Goal: Information Seeking & Learning: Learn about a topic

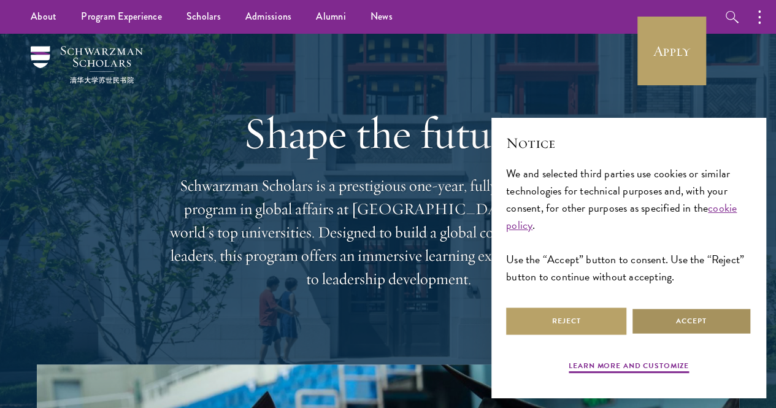
click at [678, 313] on button "Accept" at bounding box center [691, 321] width 120 height 28
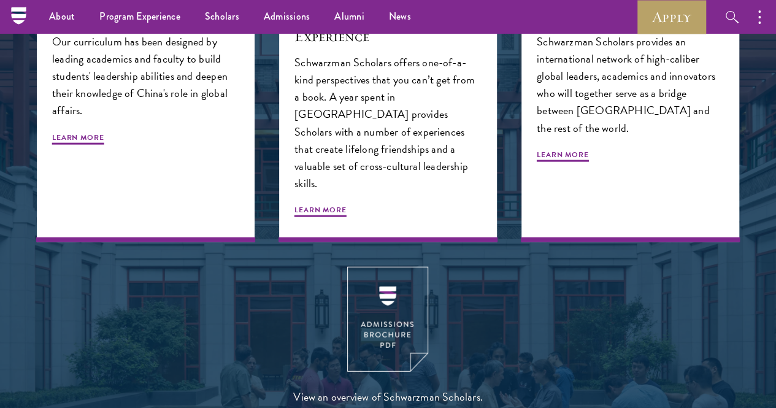
scroll to position [1335, 0]
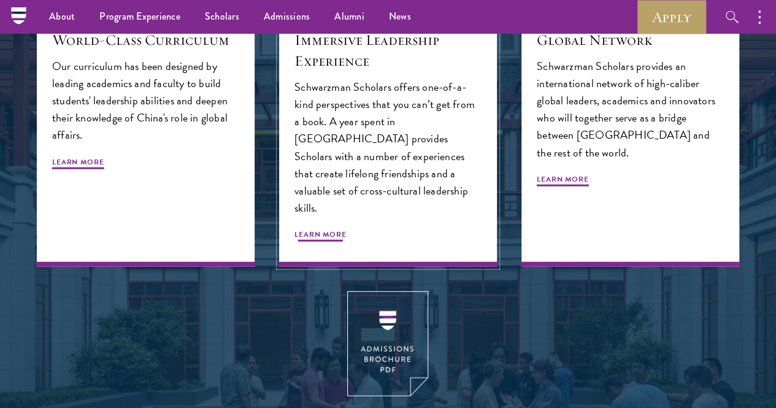
click at [347, 244] on span "Learn More" at bounding box center [320, 236] width 52 height 15
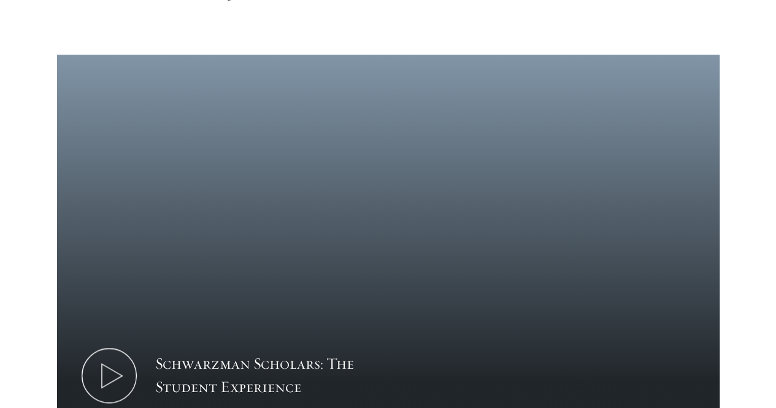
scroll to position [658, 0]
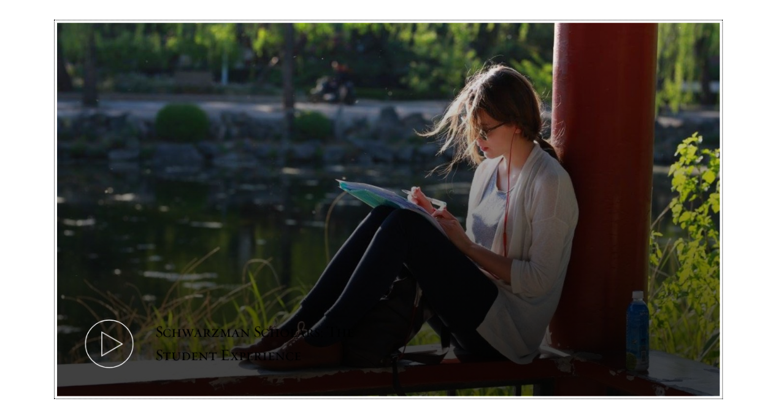
click at [137, 316] on icon at bounding box center [109, 343] width 55 height 55
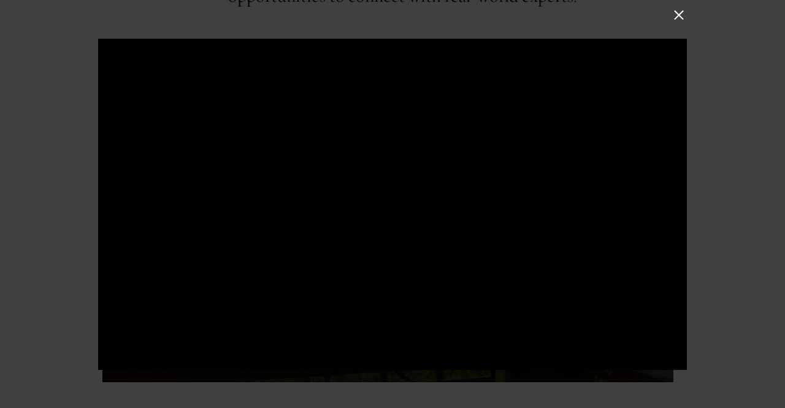
click at [680, 15] on button at bounding box center [679, 15] width 16 height 16
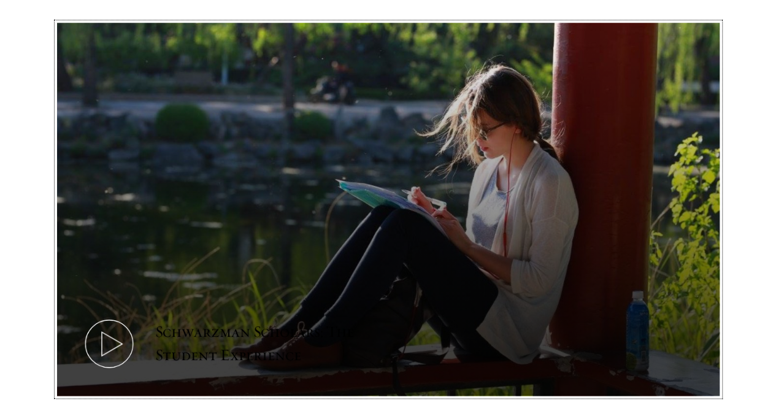
click at [137, 316] on icon at bounding box center [109, 343] width 55 height 55
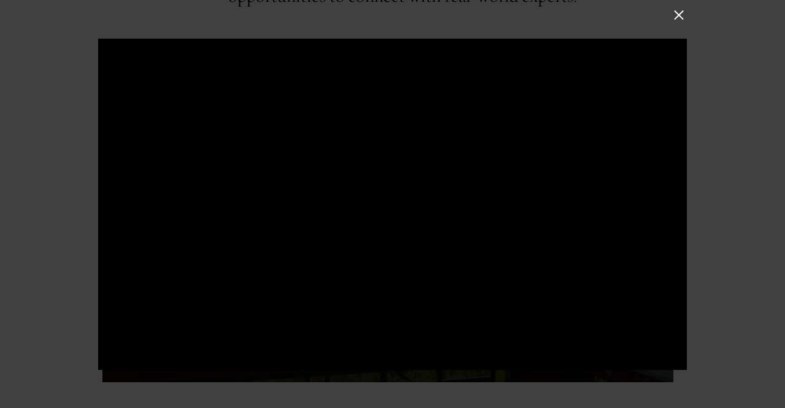
click at [678, 15] on button at bounding box center [679, 15] width 16 height 16
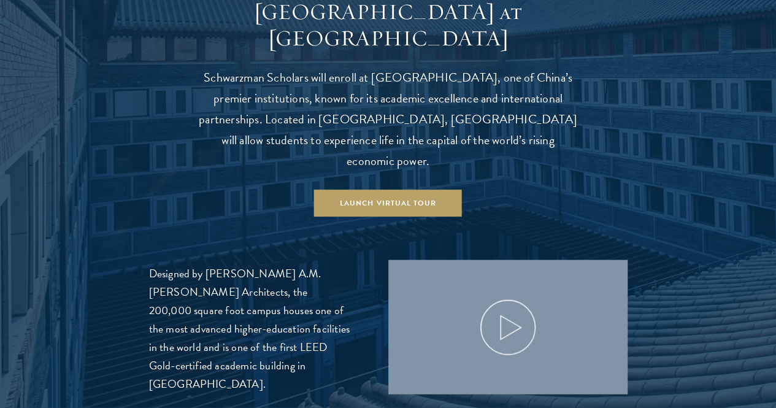
scroll to position [1230, 0]
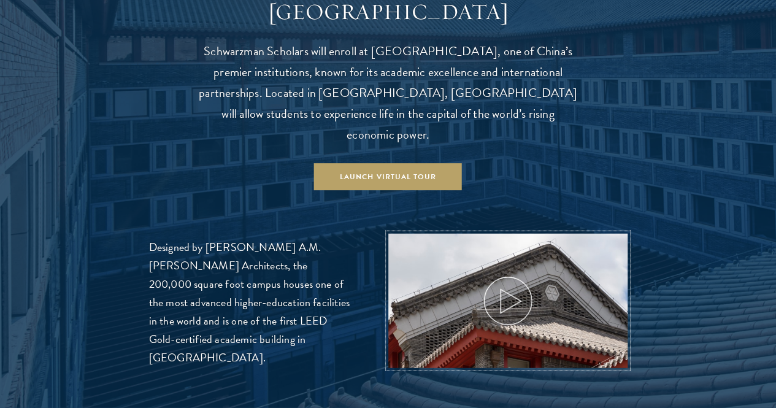
click at [514, 290] on use at bounding box center [510, 302] width 20 height 24
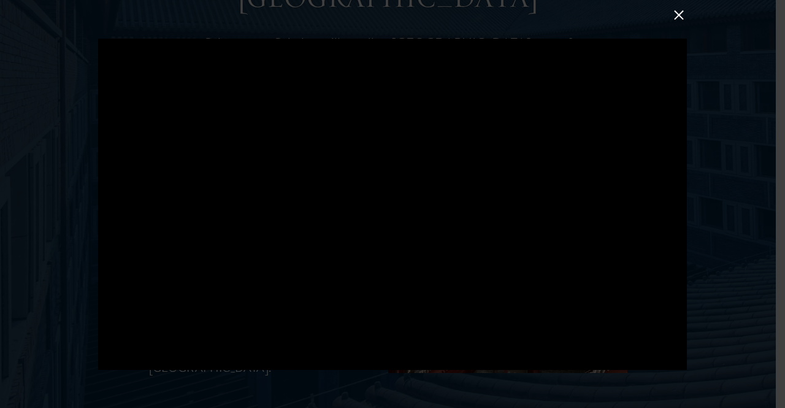
click at [675, 17] on button at bounding box center [679, 15] width 16 height 16
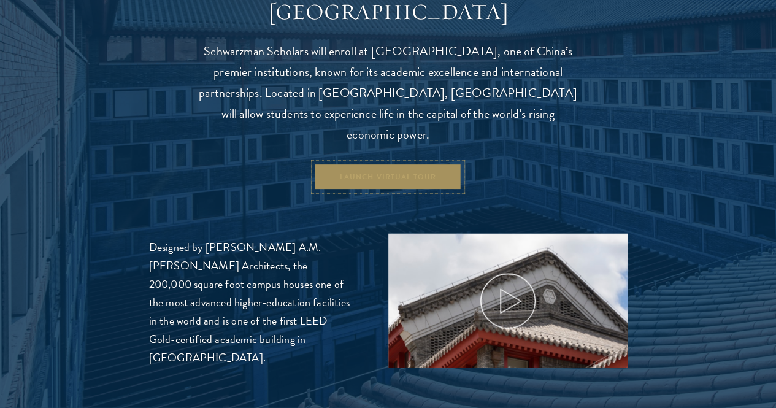
click at [394, 163] on link "Launch Virtual Tour" at bounding box center [388, 177] width 148 height 28
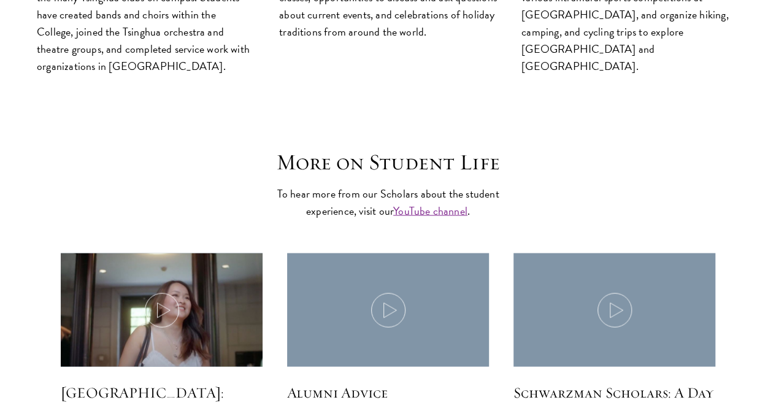
scroll to position [3431, 0]
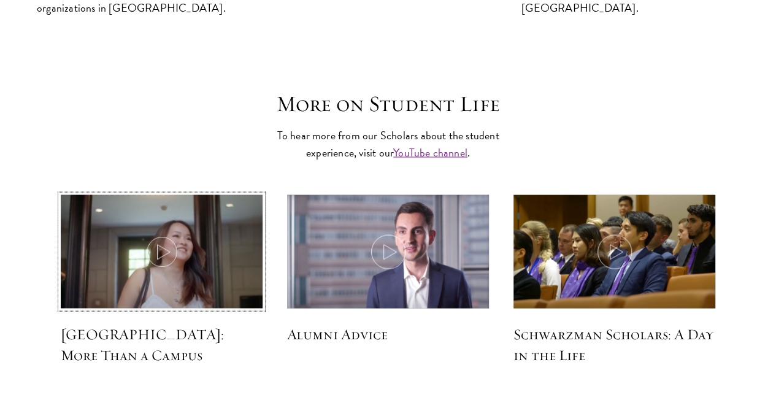
click at [163, 234] on icon at bounding box center [162, 251] width 34 height 34
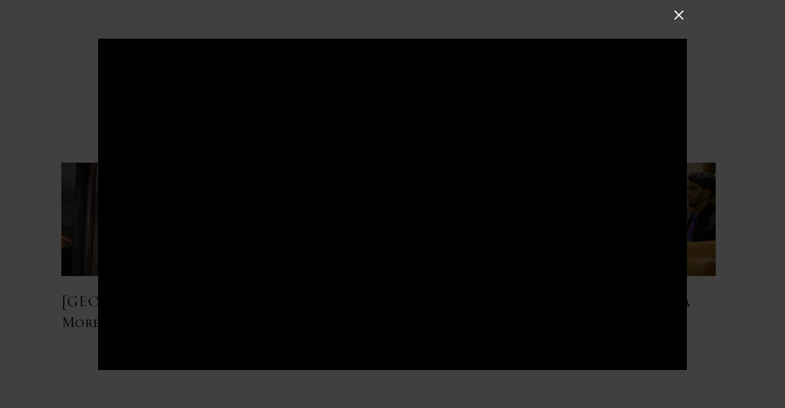
click at [681, 19] on button at bounding box center [679, 15] width 16 height 16
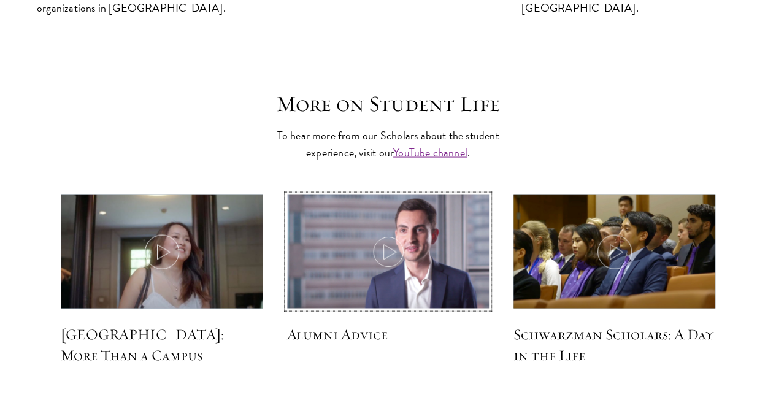
click at [409, 201] on img at bounding box center [388, 252] width 215 height 123
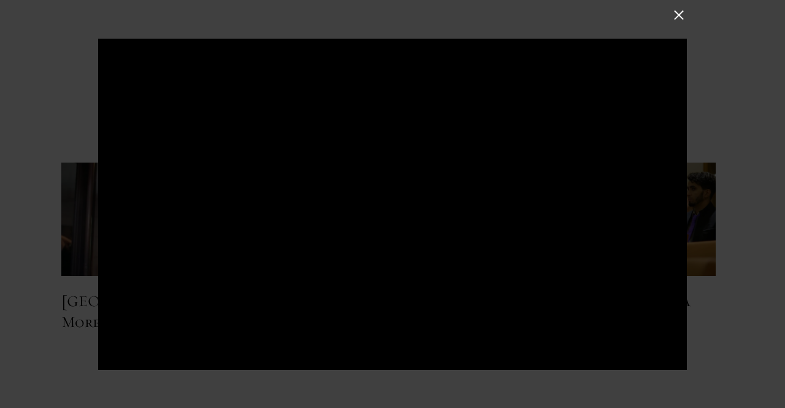
click at [677, 16] on button at bounding box center [679, 15] width 16 height 16
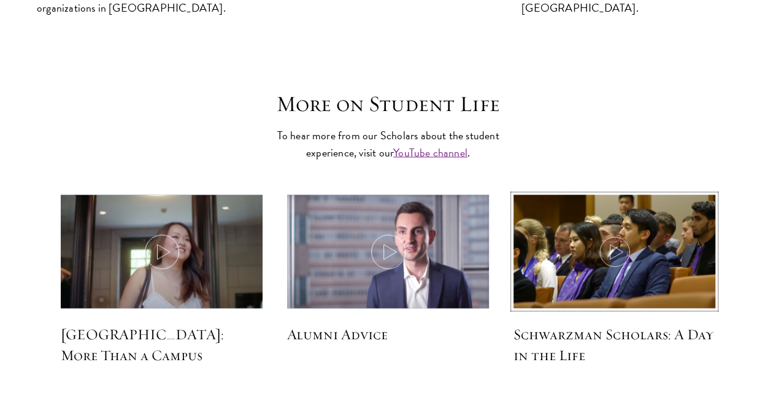
click at [645, 193] on img at bounding box center [614, 252] width 215 height 123
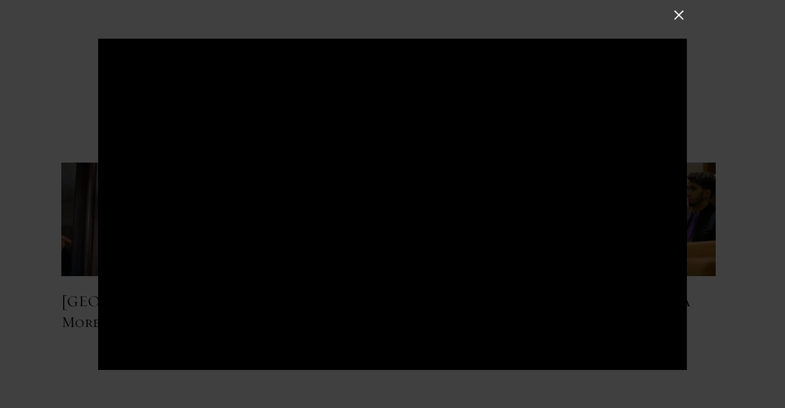
click at [680, 15] on button at bounding box center [679, 15] width 16 height 16
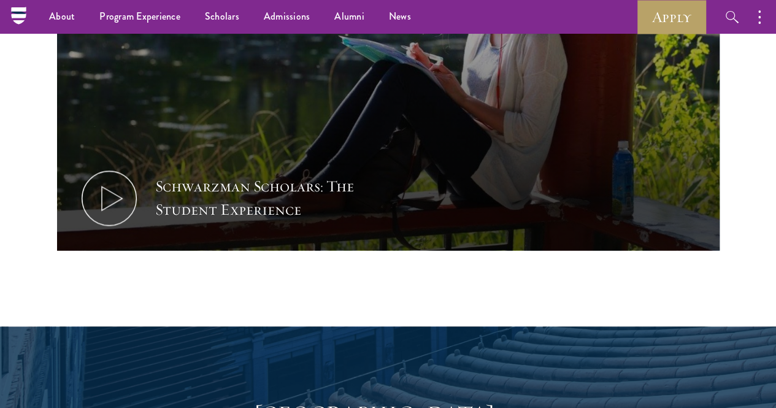
scroll to position [634, 0]
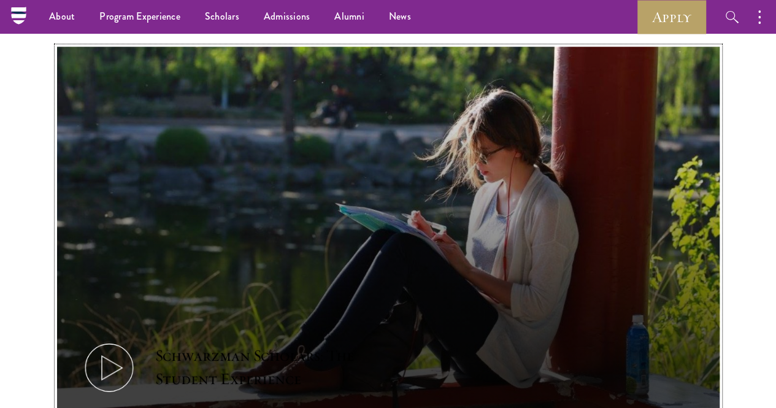
click at [121, 356] on use at bounding box center [111, 368] width 20 height 24
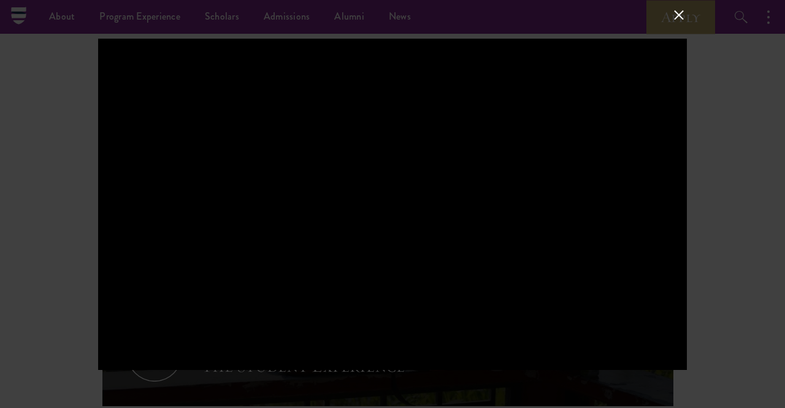
click at [275, 286] on div at bounding box center [392, 204] width 589 height 331
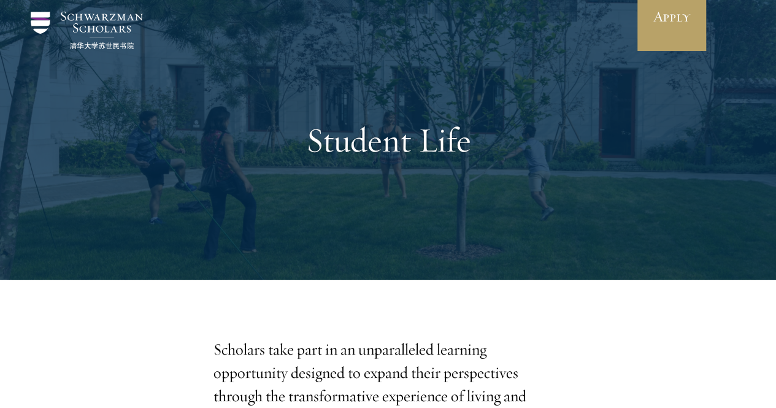
scroll to position [0, 0]
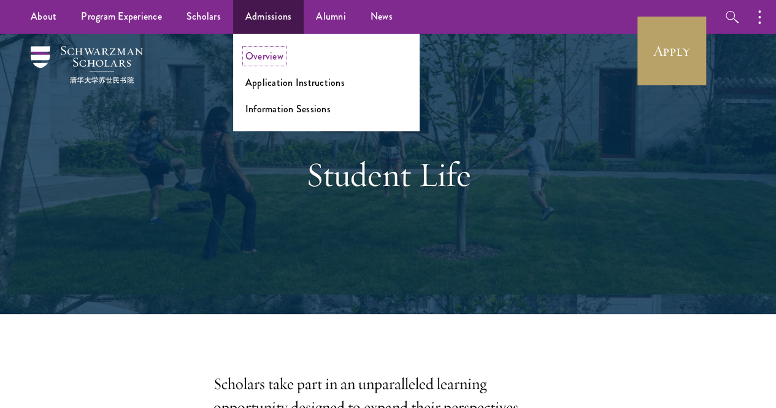
click at [263, 58] on link "Overview" at bounding box center [264, 56] width 38 height 14
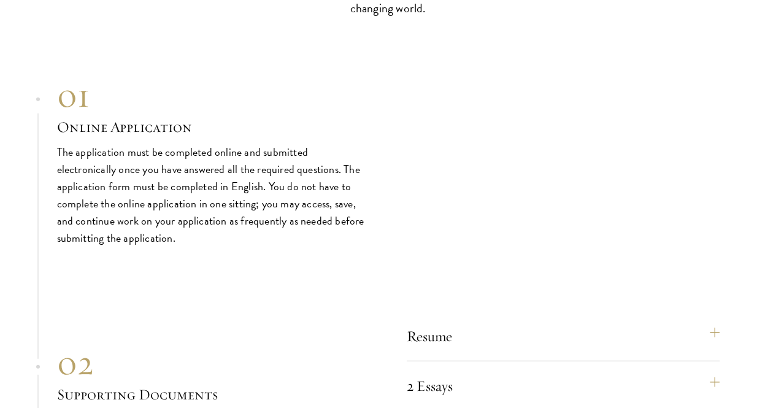
scroll to position [3782, 0]
